Goal: Transaction & Acquisition: Subscribe to service/newsletter

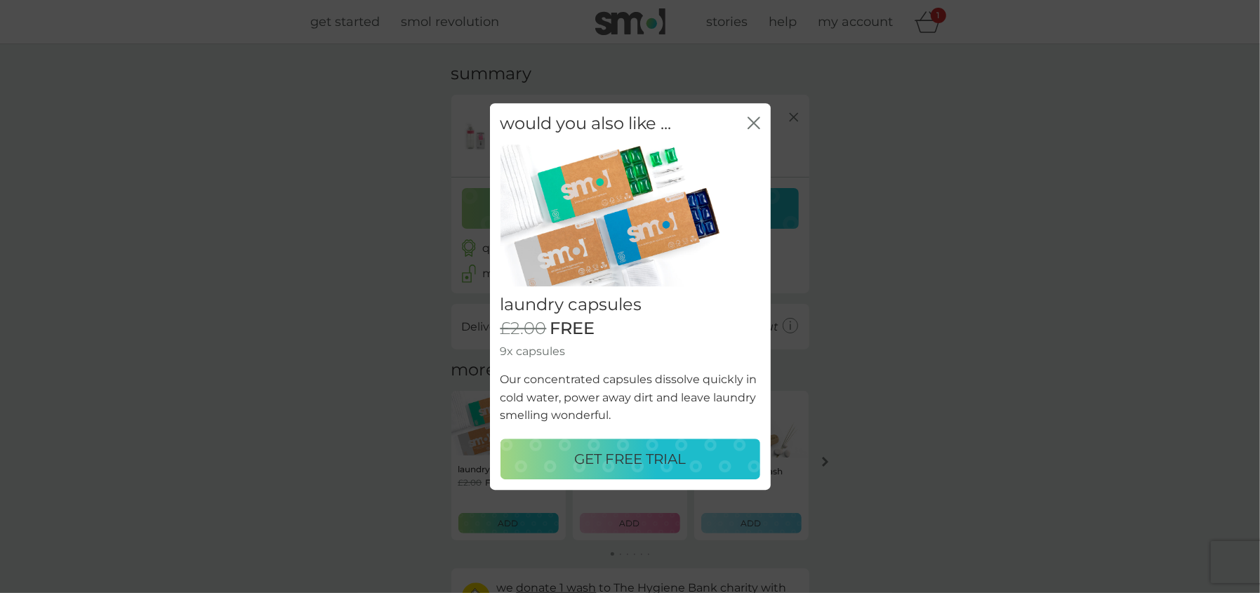
click at [653, 463] on p "GET FREE TRIAL" at bounding box center [630, 459] width 112 height 22
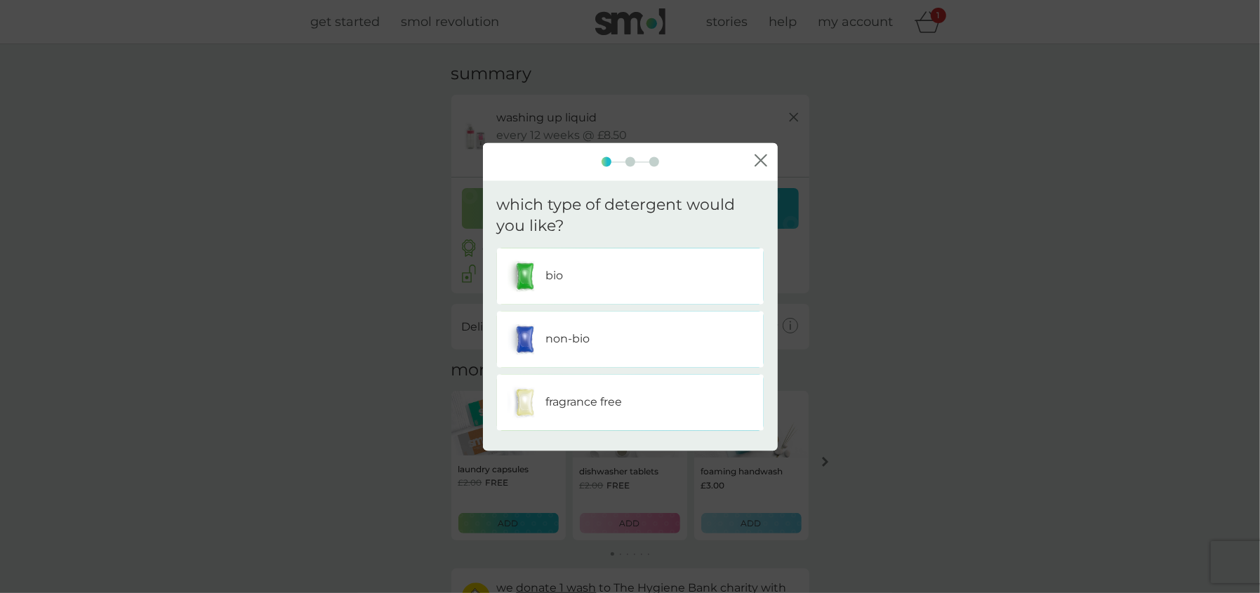
click at [561, 337] on p "non-bio" at bounding box center [568, 340] width 44 height 18
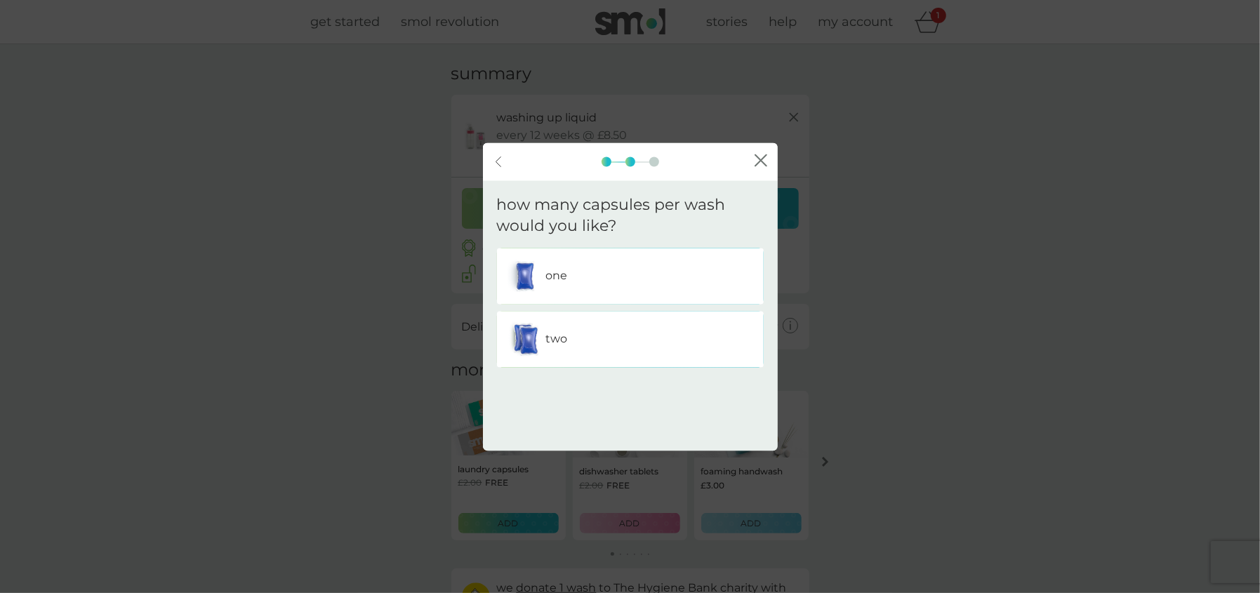
click at [571, 336] on div "two" at bounding box center [631, 339] width 246 height 35
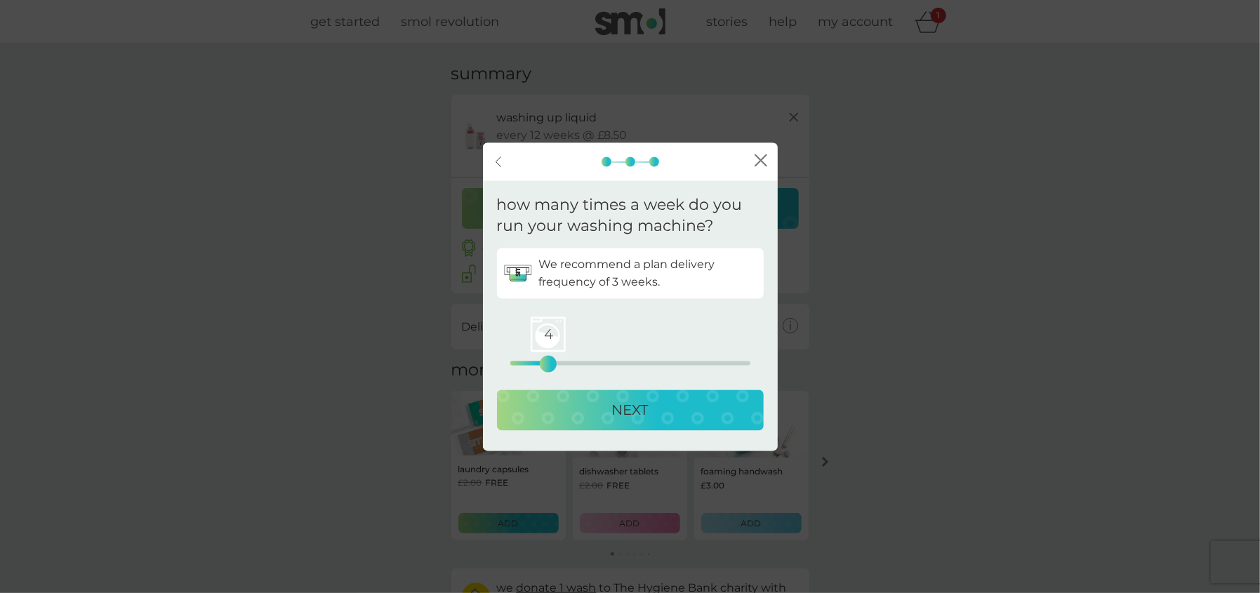
drag, startPoint x: 509, startPoint y: 360, endPoint x: 546, endPoint y: 362, distance: 37.3
click at [546, 362] on div "4" at bounding box center [549, 365] width 6 height 6
click at [622, 415] on p "NEXT" at bounding box center [630, 411] width 37 height 22
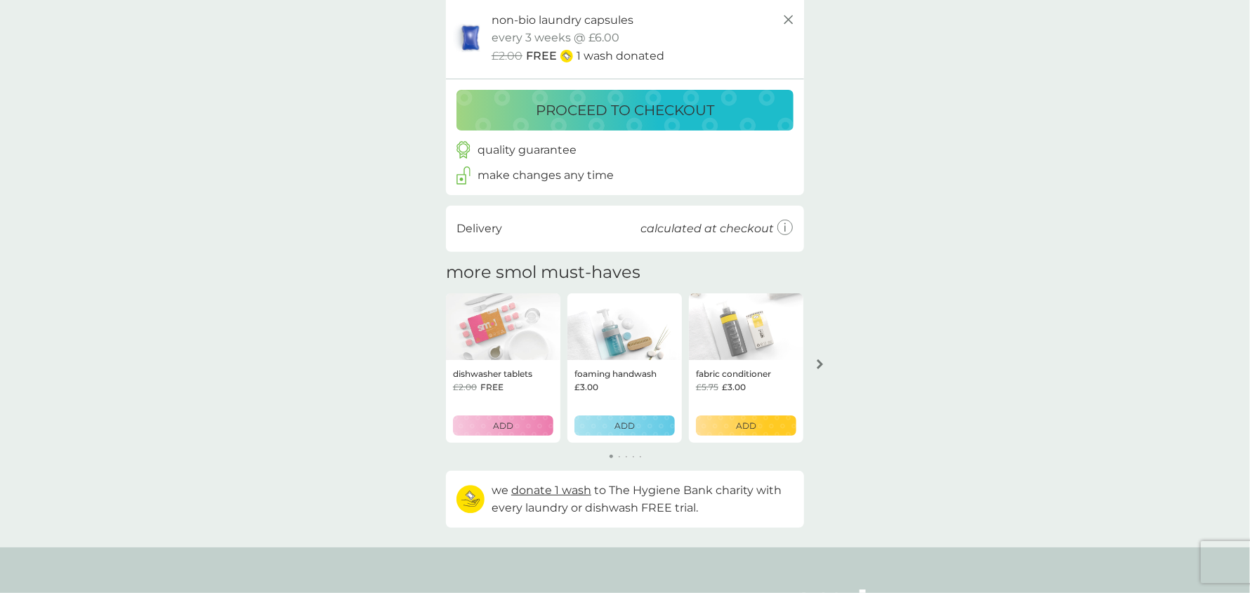
scroll to position [211, 0]
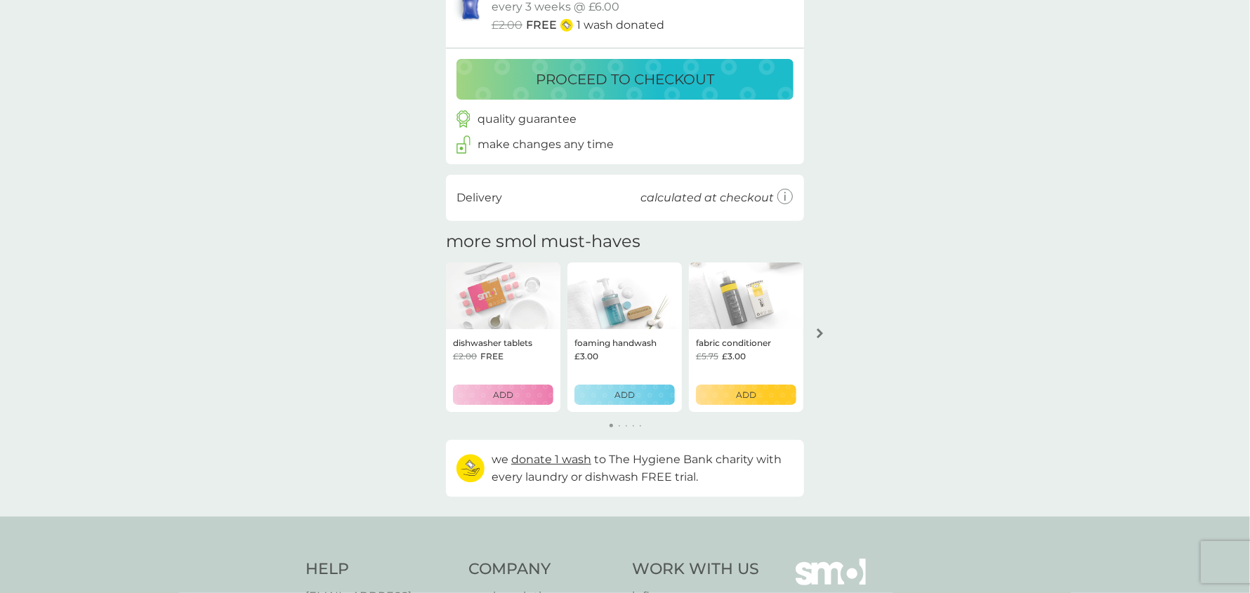
click at [501, 397] on p "ADD" at bounding box center [503, 394] width 20 height 13
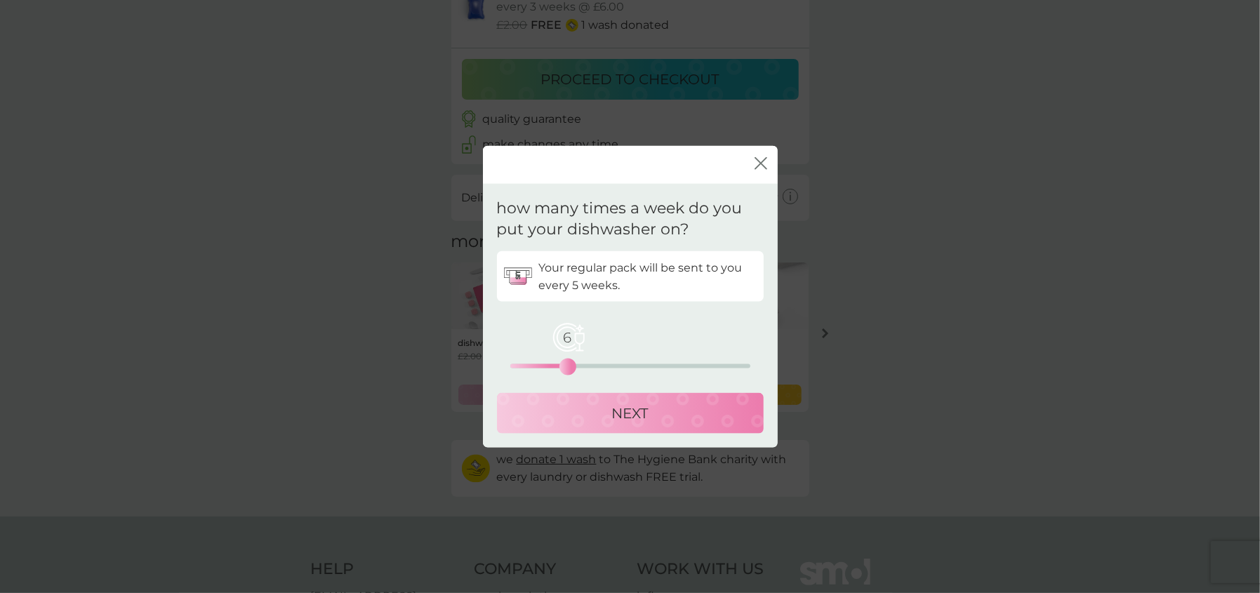
drag, startPoint x: 511, startPoint y: 362, endPoint x: 572, endPoint y: 362, distance: 60.4
click at [571, 364] on div "6" at bounding box center [568, 367] width 6 height 6
click at [632, 416] on p "NEXT" at bounding box center [630, 413] width 37 height 22
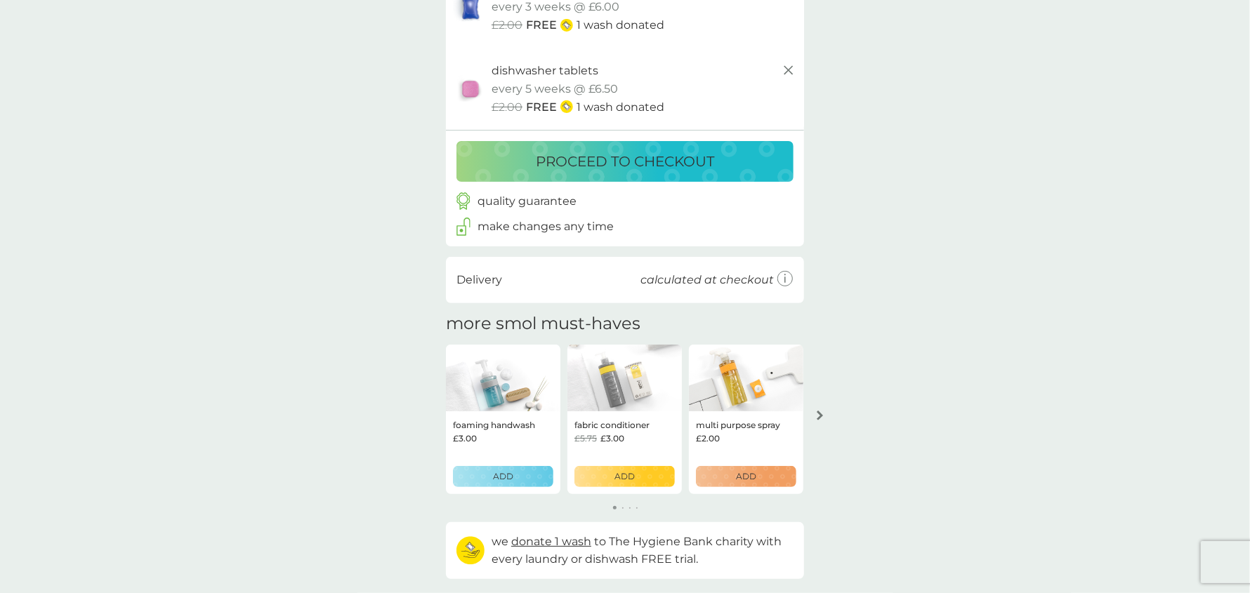
click at [628, 477] on p "ADD" at bounding box center [624, 476] width 20 height 13
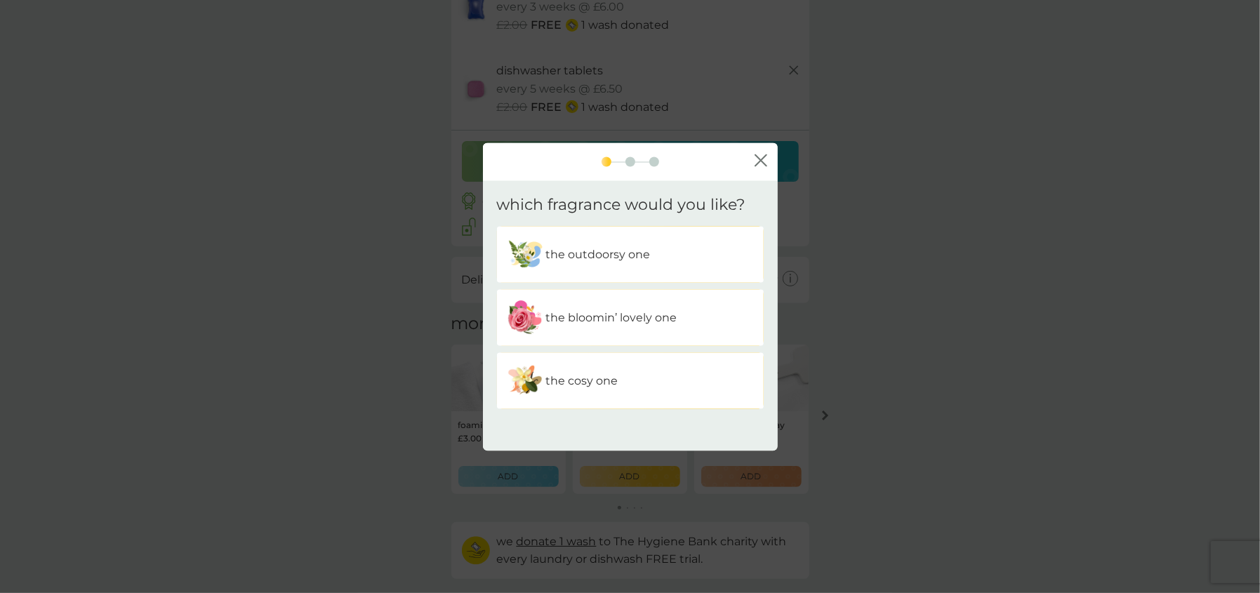
click at [610, 323] on p "the bloomin’ lovely one" at bounding box center [611, 318] width 131 height 18
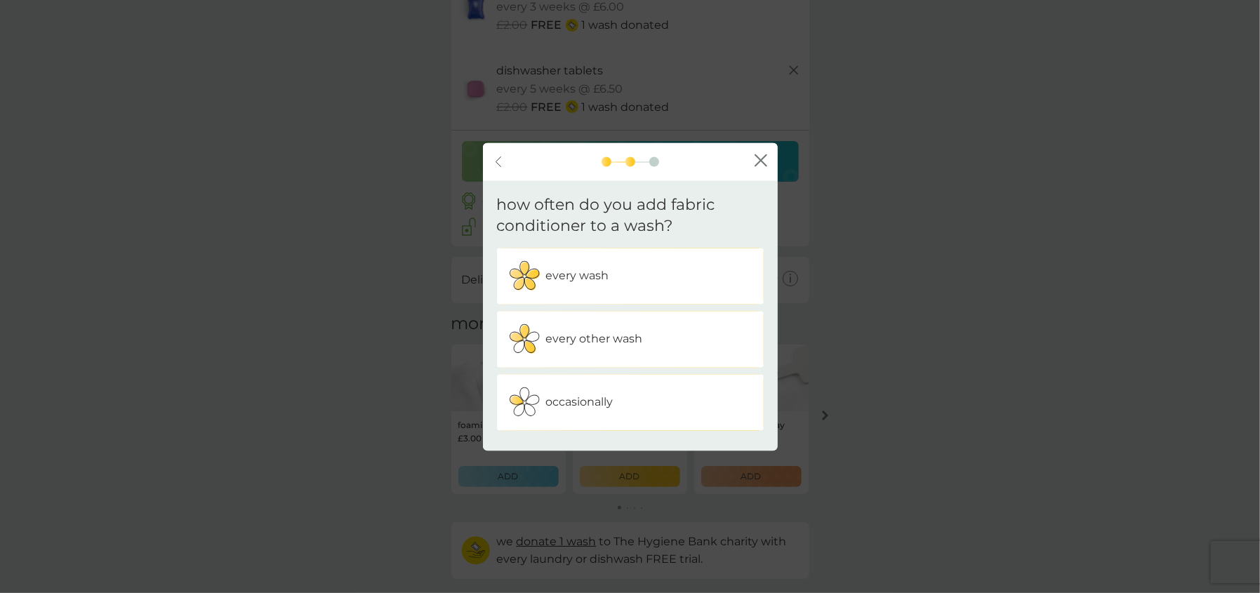
click at [601, 284] on p "every wash" at bounding box center [577, 277] width 63 height 18
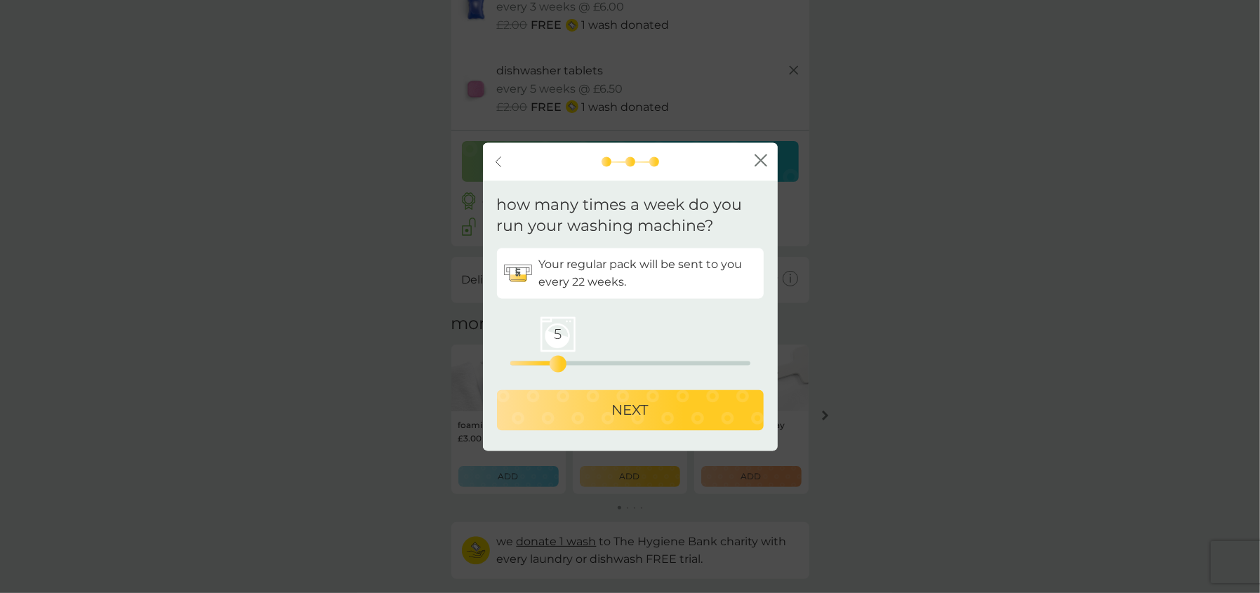
drag, startPoint x: 508, startPoint y: 362, endPoint x: 556, endPoint y: 362, distance: 48.5
click at [556, 362] on div "5" at bounding box center [558, 365] width 6 height 6
click at [612, 412] on p "NEXT" at bounding box center [630, 411] width 37 height 22
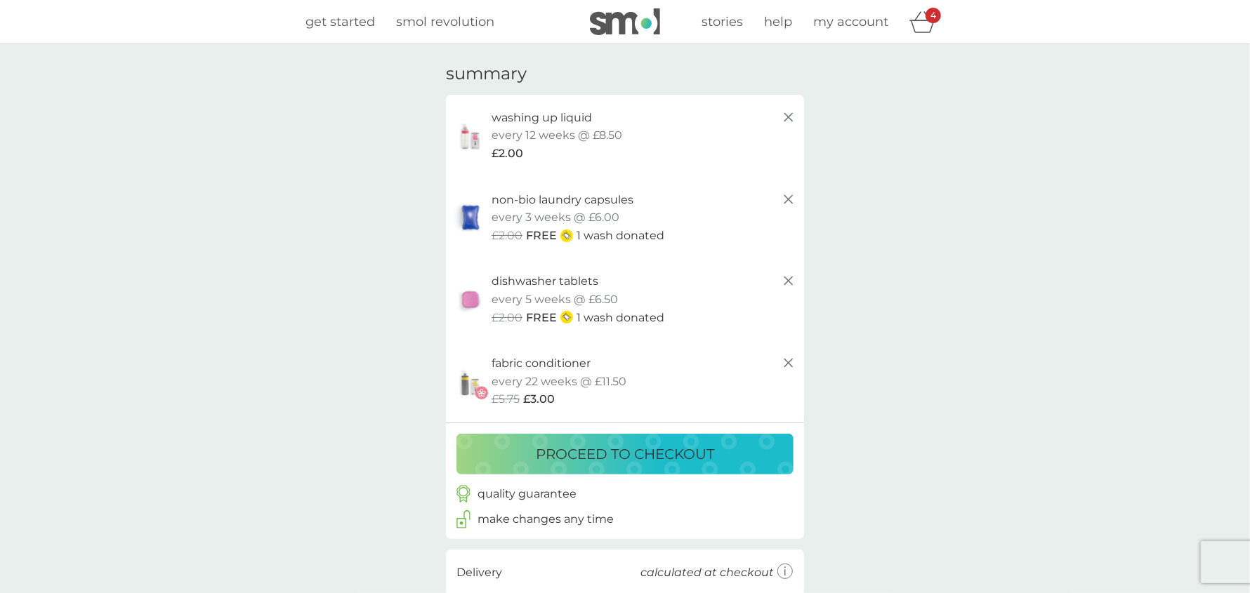
scroll to position [0, 0]
click at [655, 454] on p "proceed to checkout" at bounding box center [625, 454] width 178 height 22
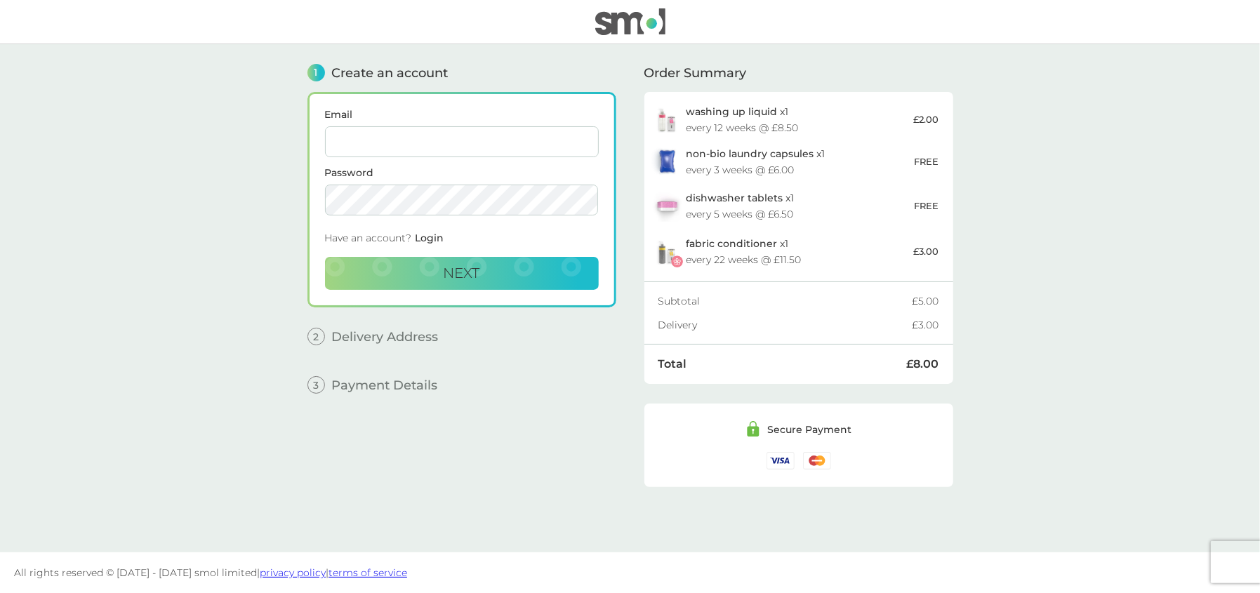
click at [352, 144] on input "Email" at bounding box center [462, 141] width 274 height 31
type input "[EMAIL_ADDRESS][DOMAIN_NAME]"
click at [454, 275] on span "Next" at bounding box center [462, 273] width 37 height 17
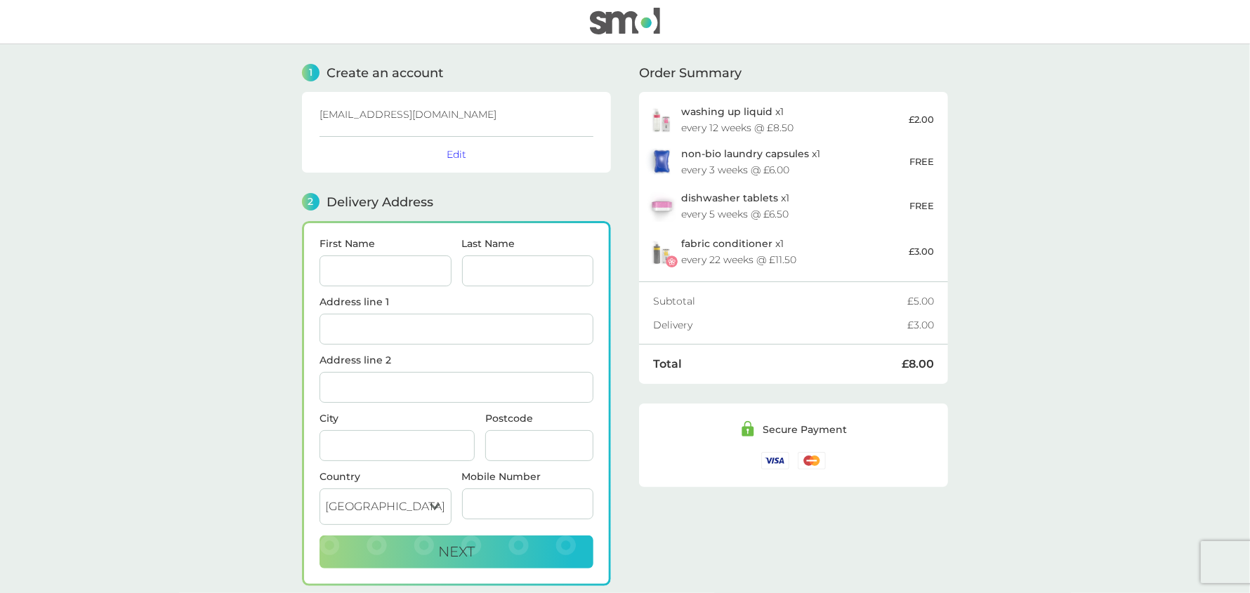
scroll to position [102, 0]
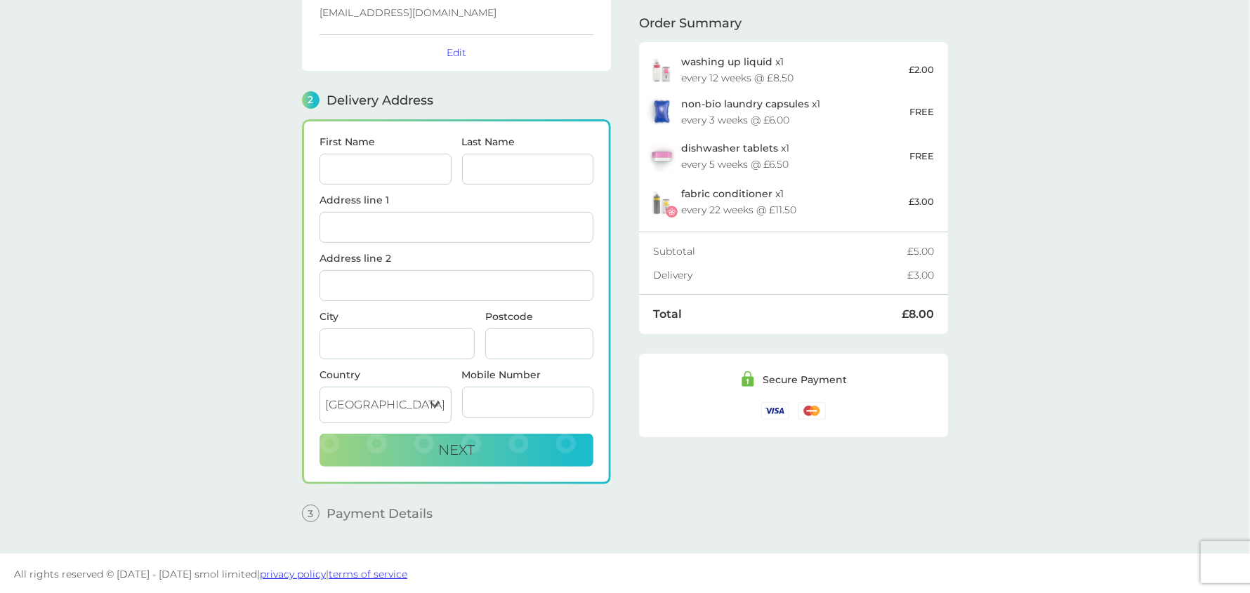
click at [373, 168] on input "First Name" at bounding box center [385, 169] width 132 height 31
type input "Sarah"
type input "Gardner"
type input "20 Bentinck Close"
type input "Bovey Tracey"
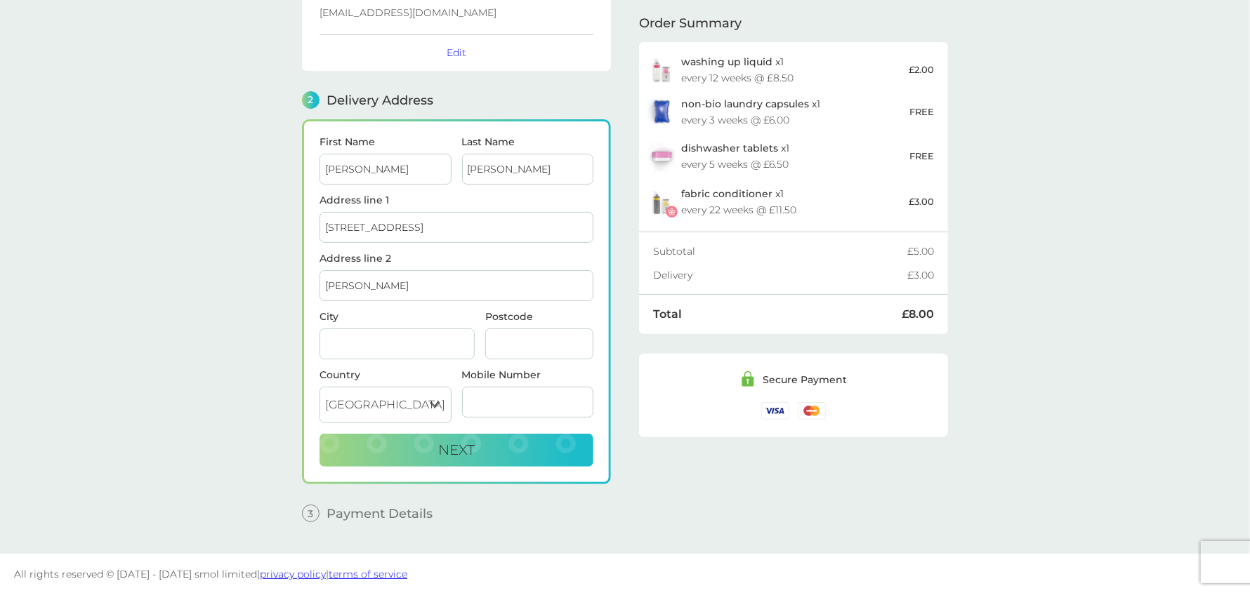
type input "Newton Abbot"
type input "TQ13 9BP"
type input "07967018328"
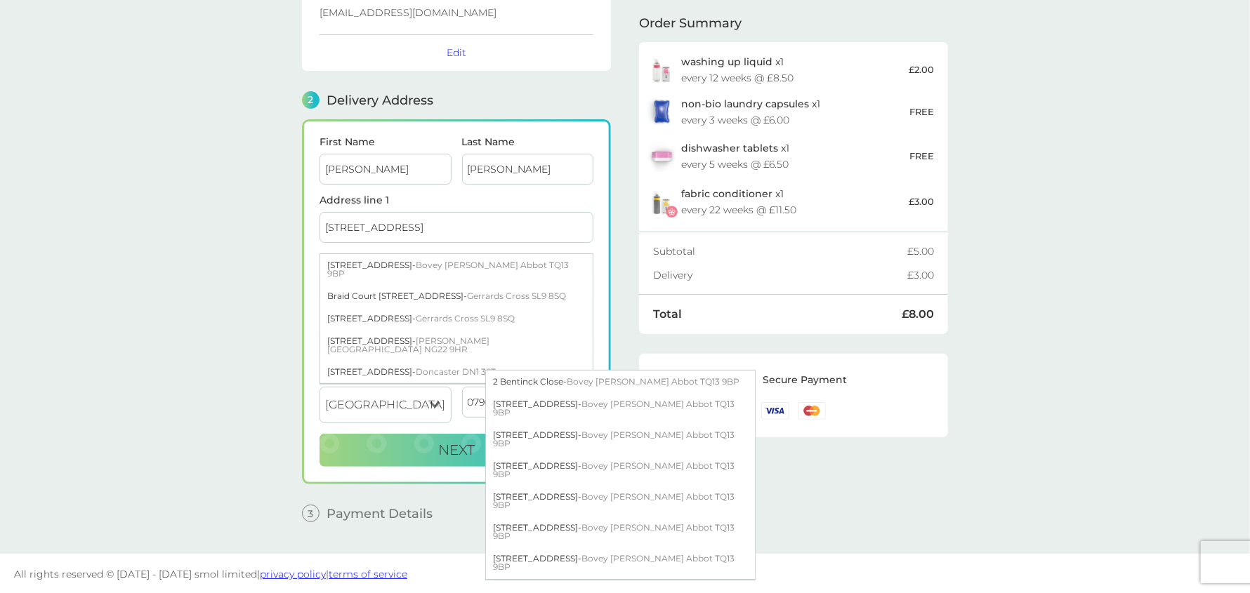
click at [228, 212] on main "1 Create an account sarahgardner110@outlook.com Edit 2 Delivery Address First N…" at bounding box center [625, 248] width 1250 height 612
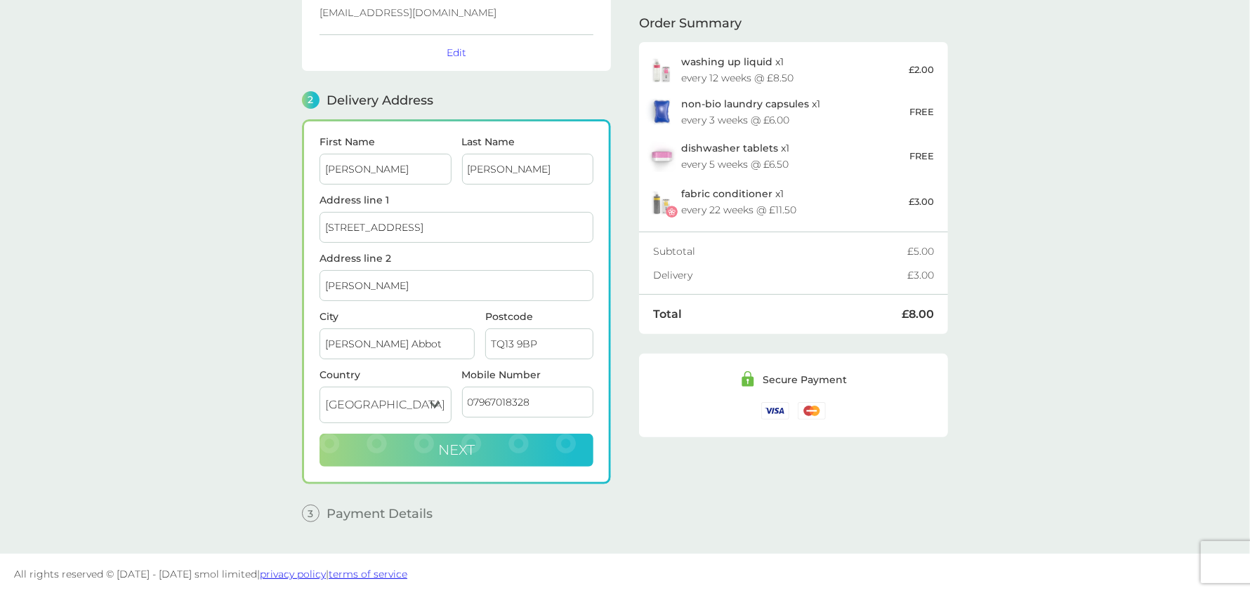
click at [459, 449] on span "Next" at bounding box center [456, 450] width 37 height 17
checkbox input "true"
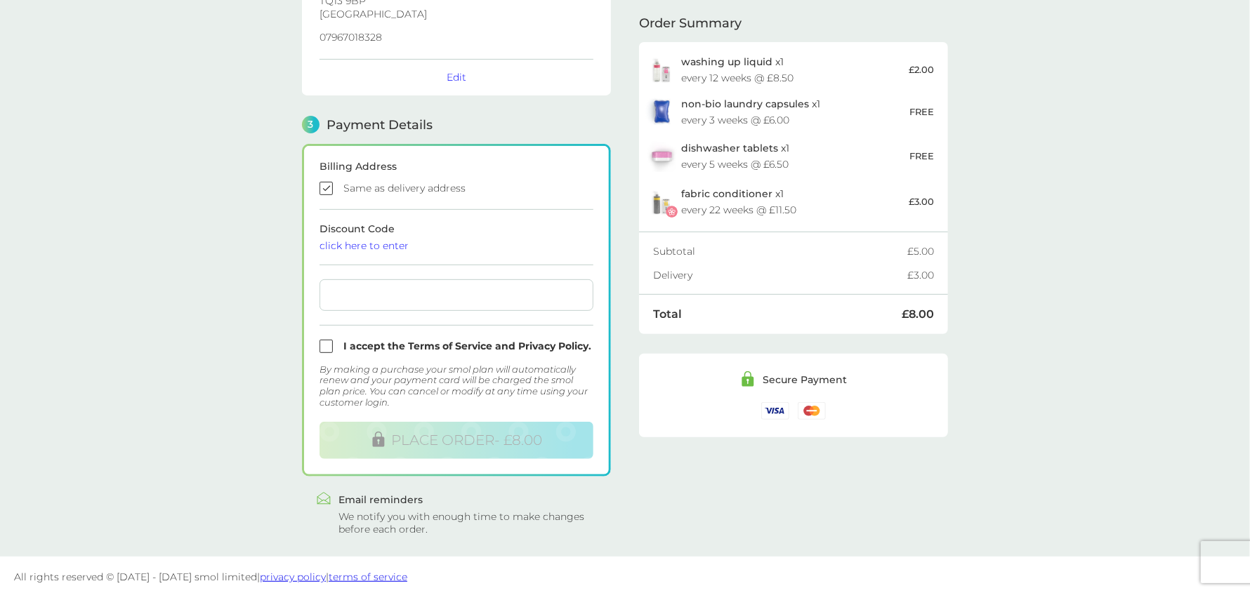
scroll to position [310, 0]
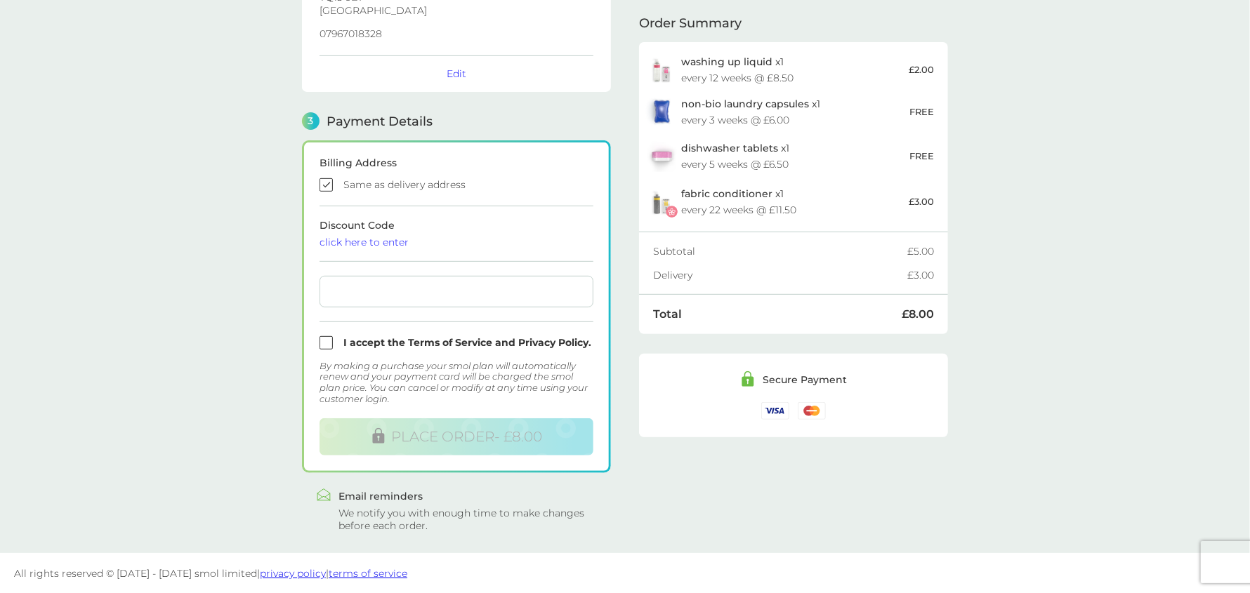
click at [419, 337] on input "checkbox" at bounding box center [456, 342] width 274 height 13
checkbox input "false"
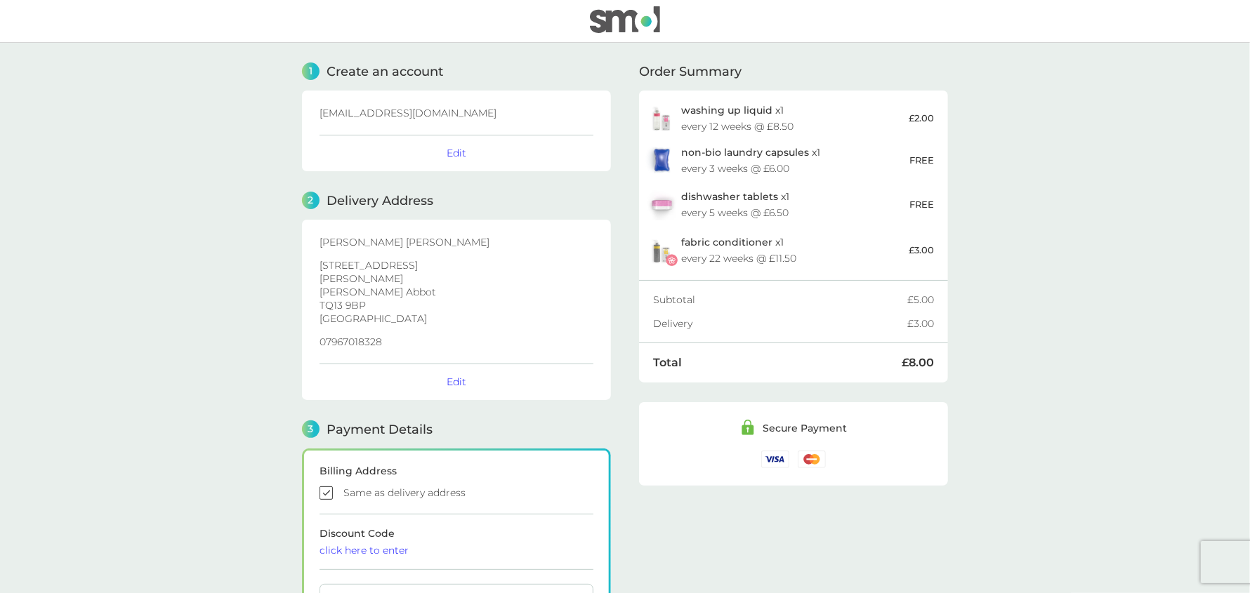
scroll to position [0, 0]
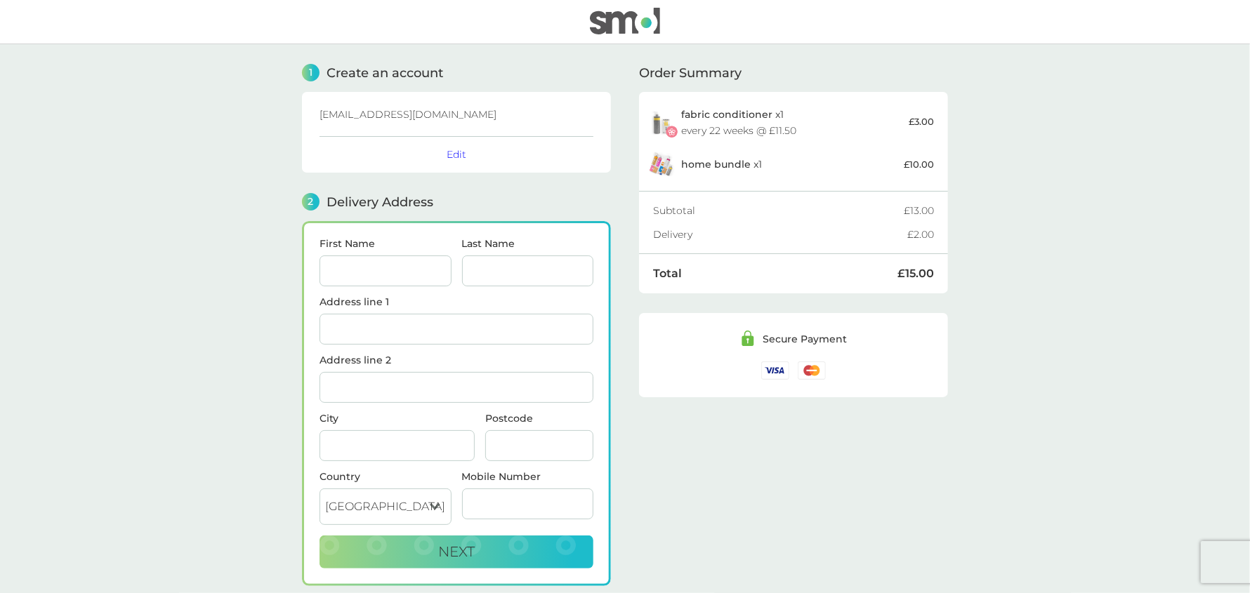
click at [721, 121] on div "fabric conditioner x 1 every 22 weeks @ £11.50" at bounding box center [795, 122] width 228 height 27
